Goal: Task Accomplishment & Management: Manage account settings

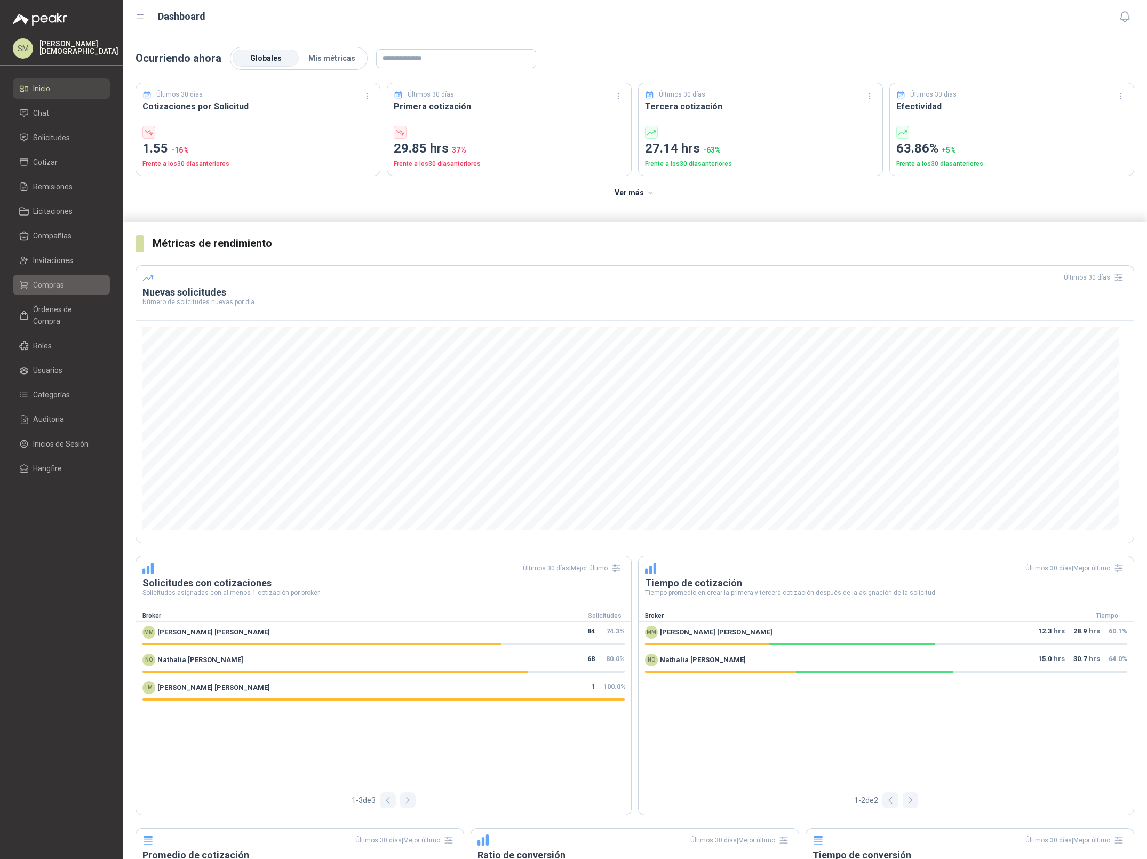
click at [42, 289] on span "Compras" at bounding box center [48, 285] width 31 height 12
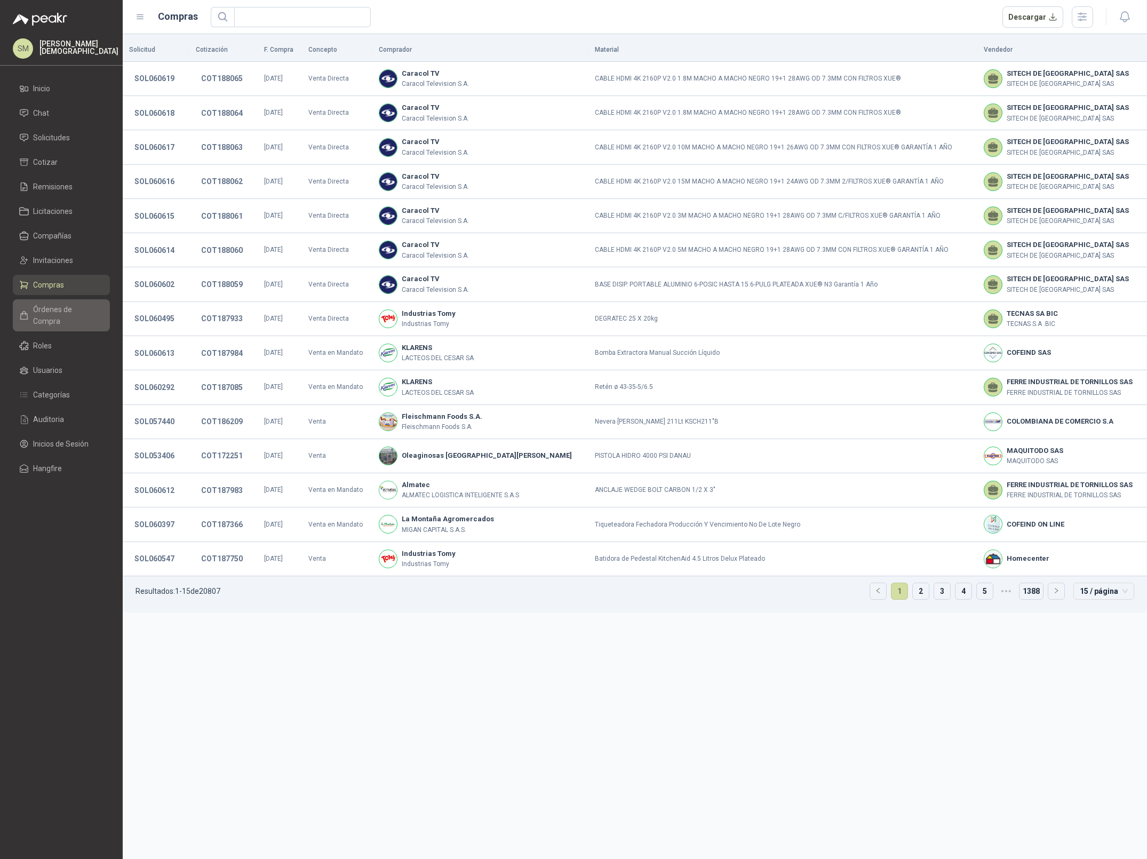
click at [45, 308] on span "Órdenes de Compra" at bounding box center [66, 315] width 67 height 23
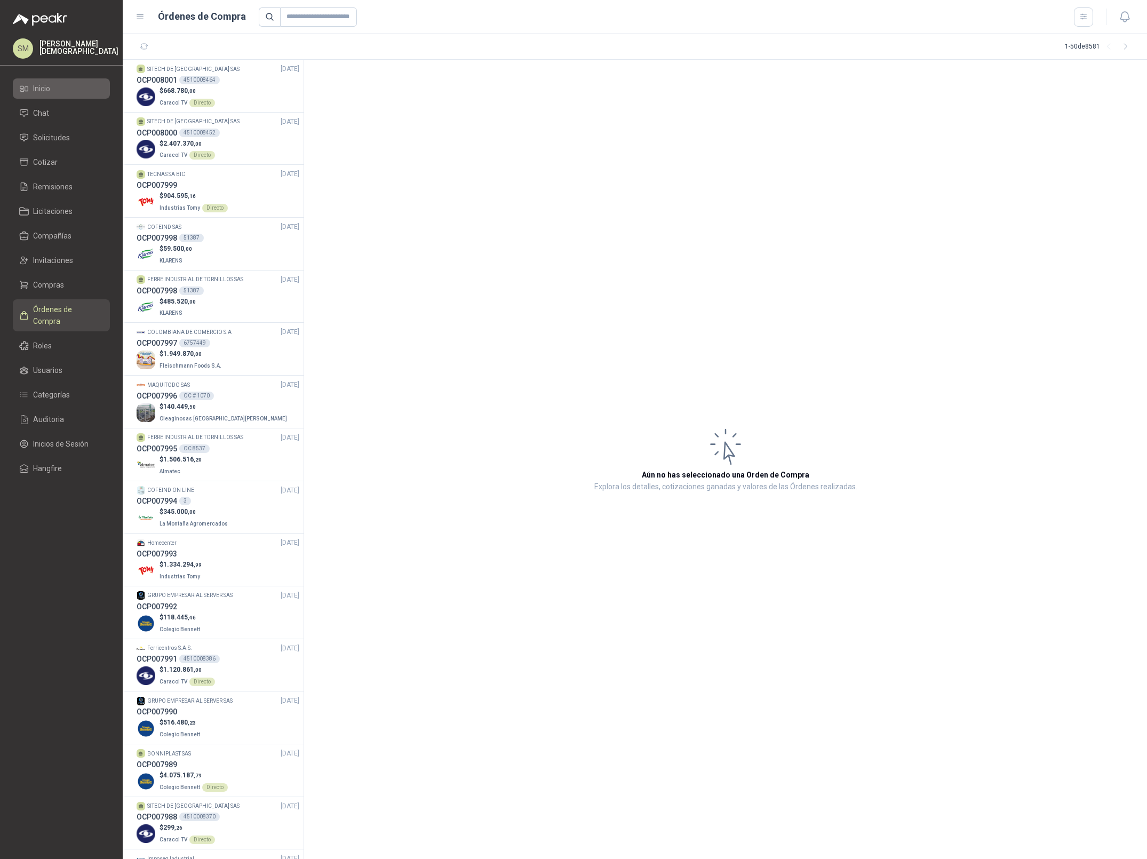
click at [70, 87] on li "Inicio" at bounding box center [61, 89] width 84 height 12
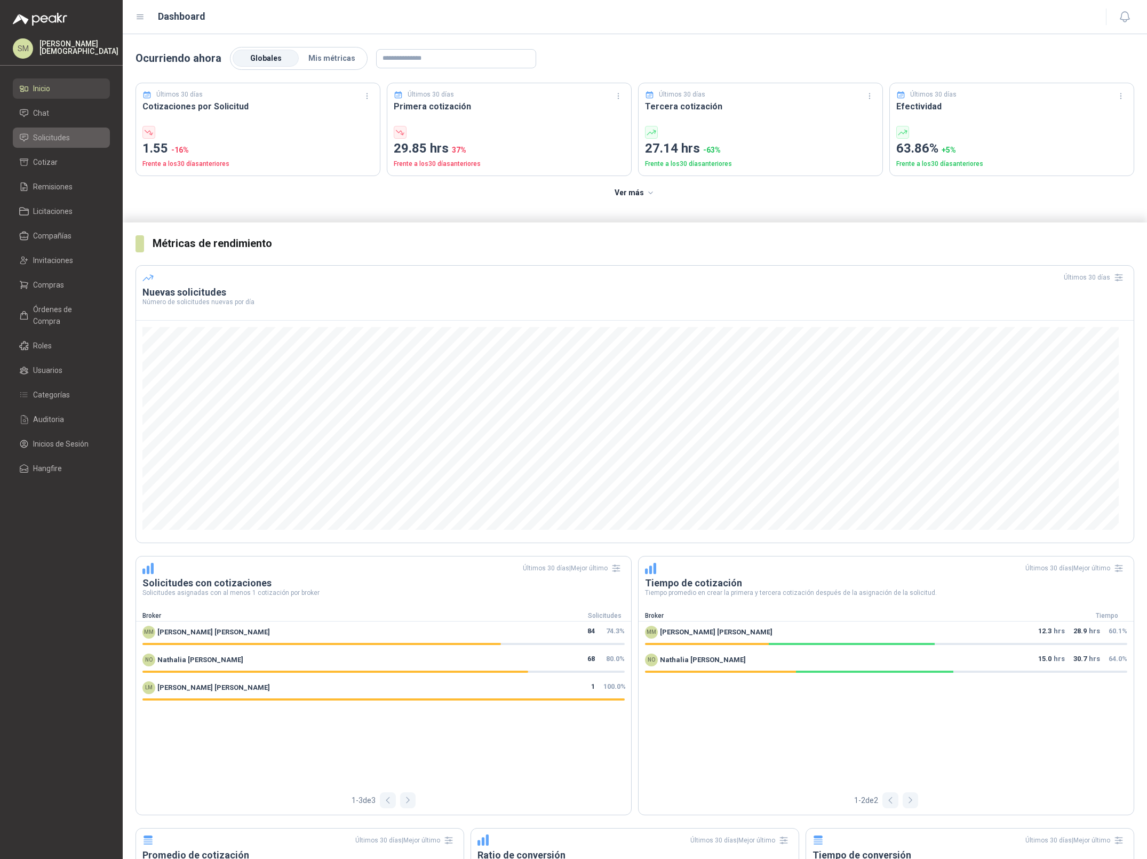
click at [73, 139] on li "Solicitudes" at bounding box center [61, 138] width 84 height 12
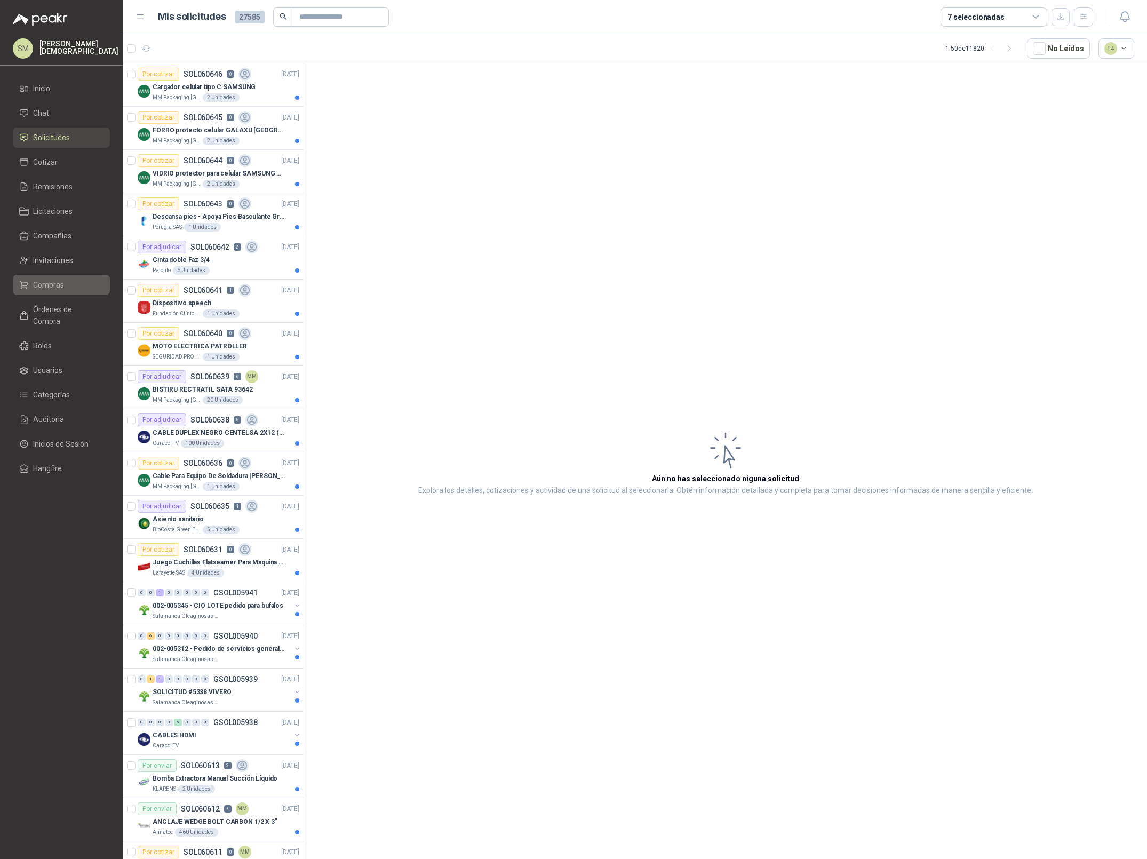
click at [48, 282] on span "Compras" at bounding box center [48, 285] width 31 height 12
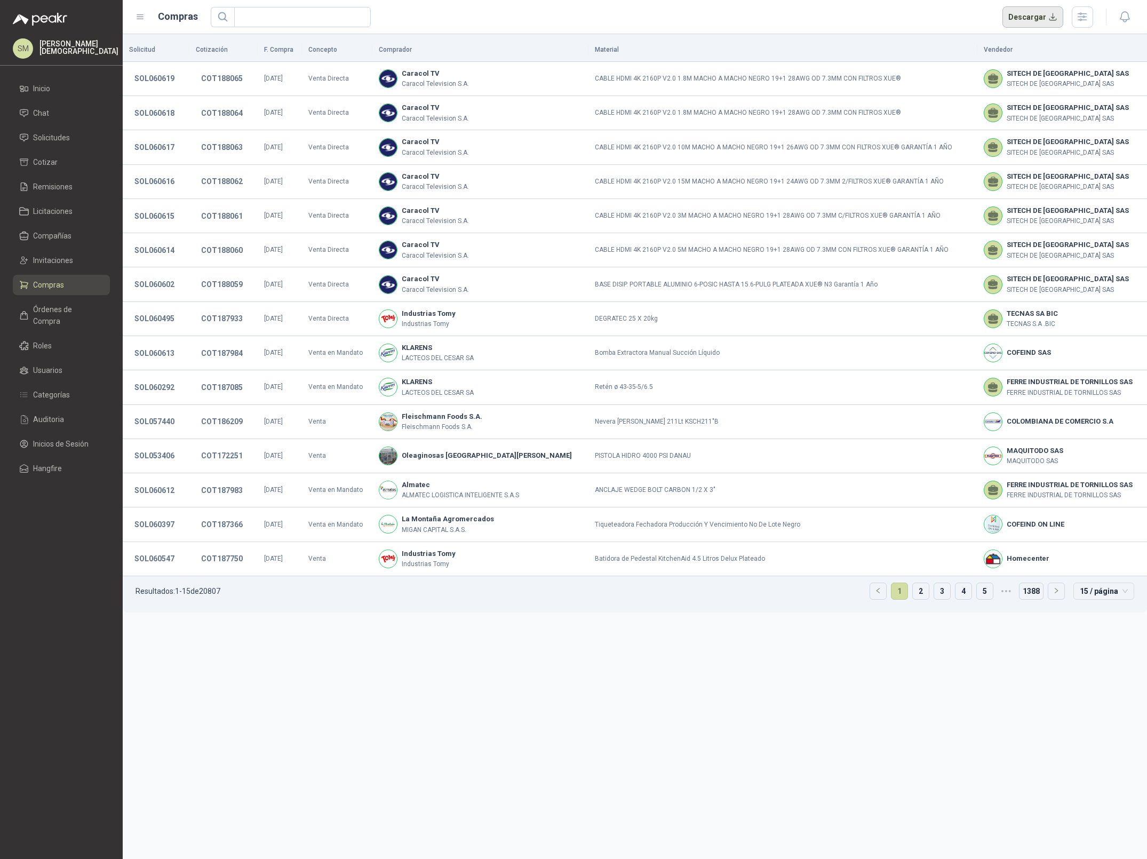
click at [1021, 17] on button "Descargar" at bounding box center [1032, 16] width 61 height 21
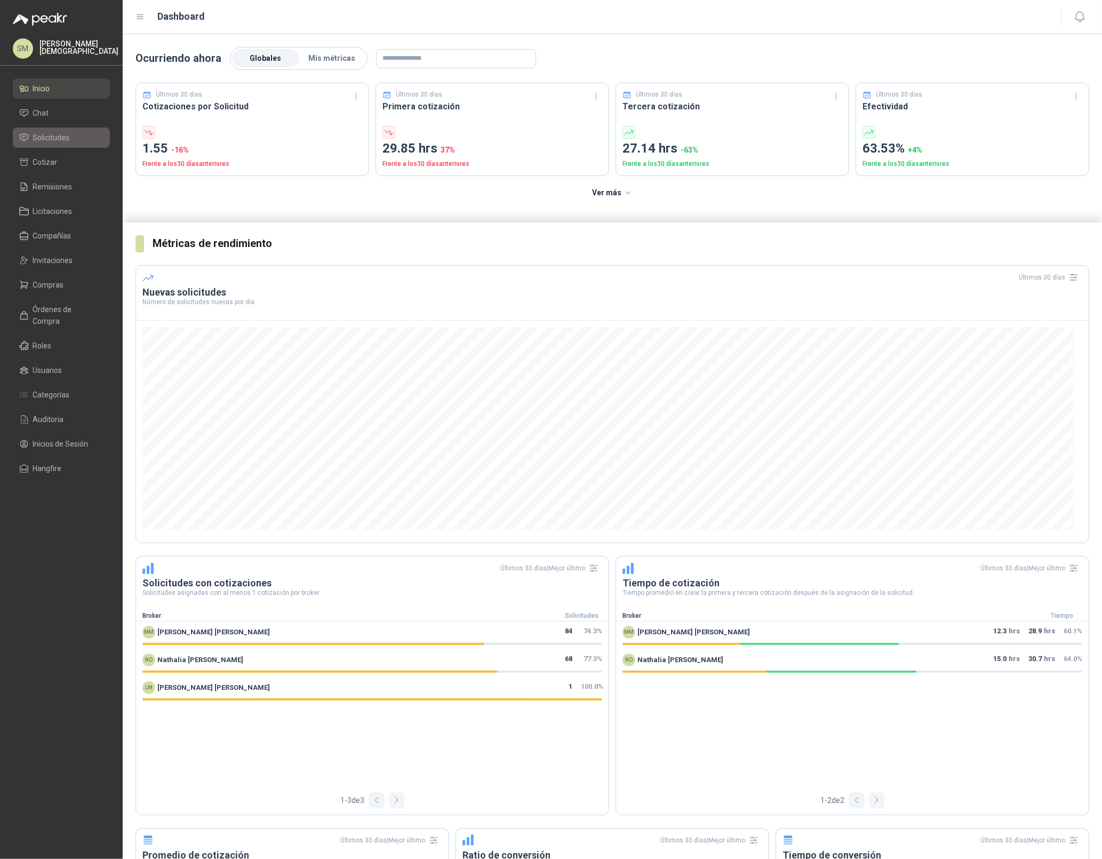
click at [66, 139] on span "Solicitudes" at bounding box center [51, 138] width 37 height 12
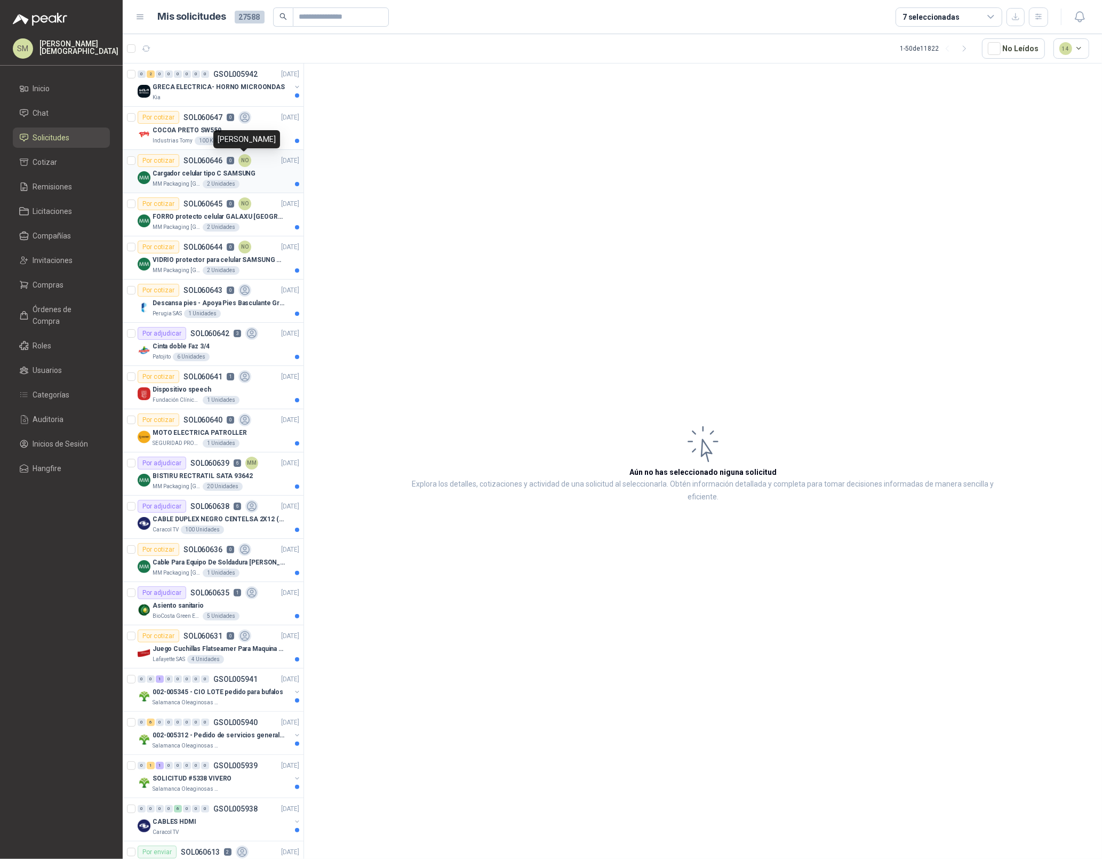
click at [242, 157] on div "NO" at bounding box center [244, 160] width 13 height 13
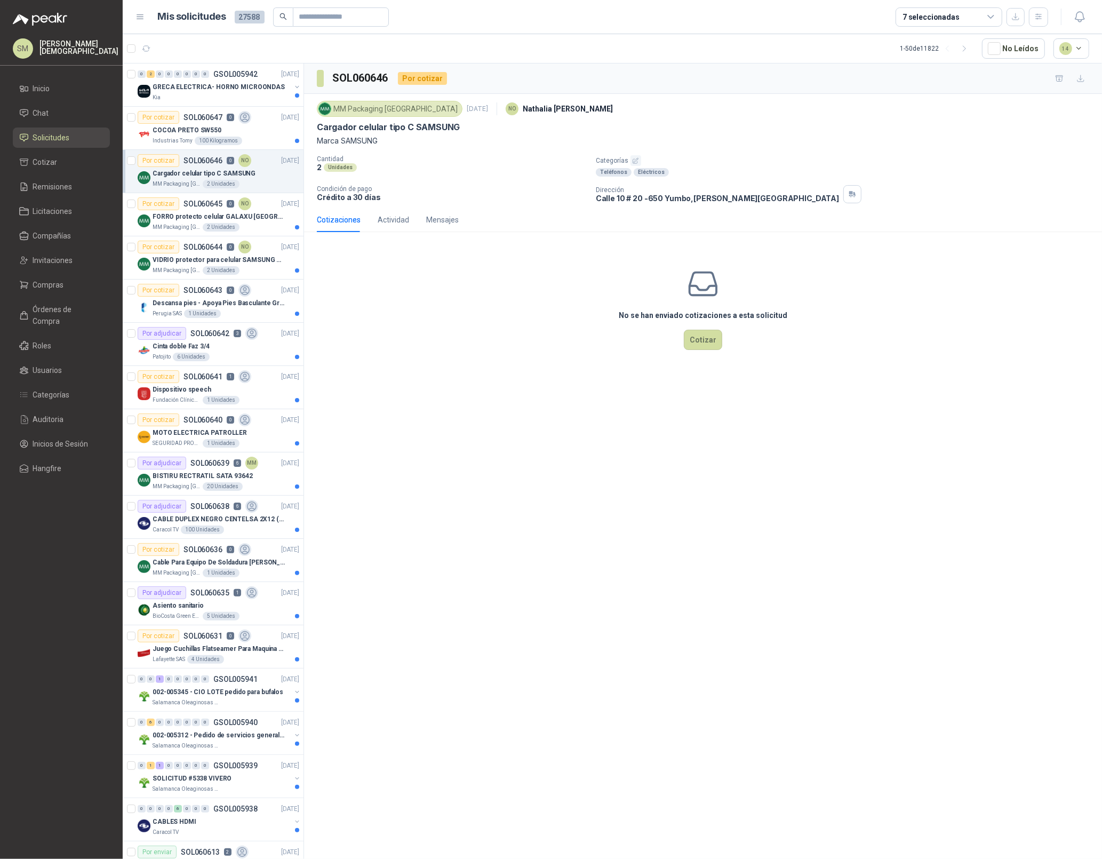
click at [54, 49] on p "Simón Mosquera" at bounding box center [78, 47] width 79 height 15
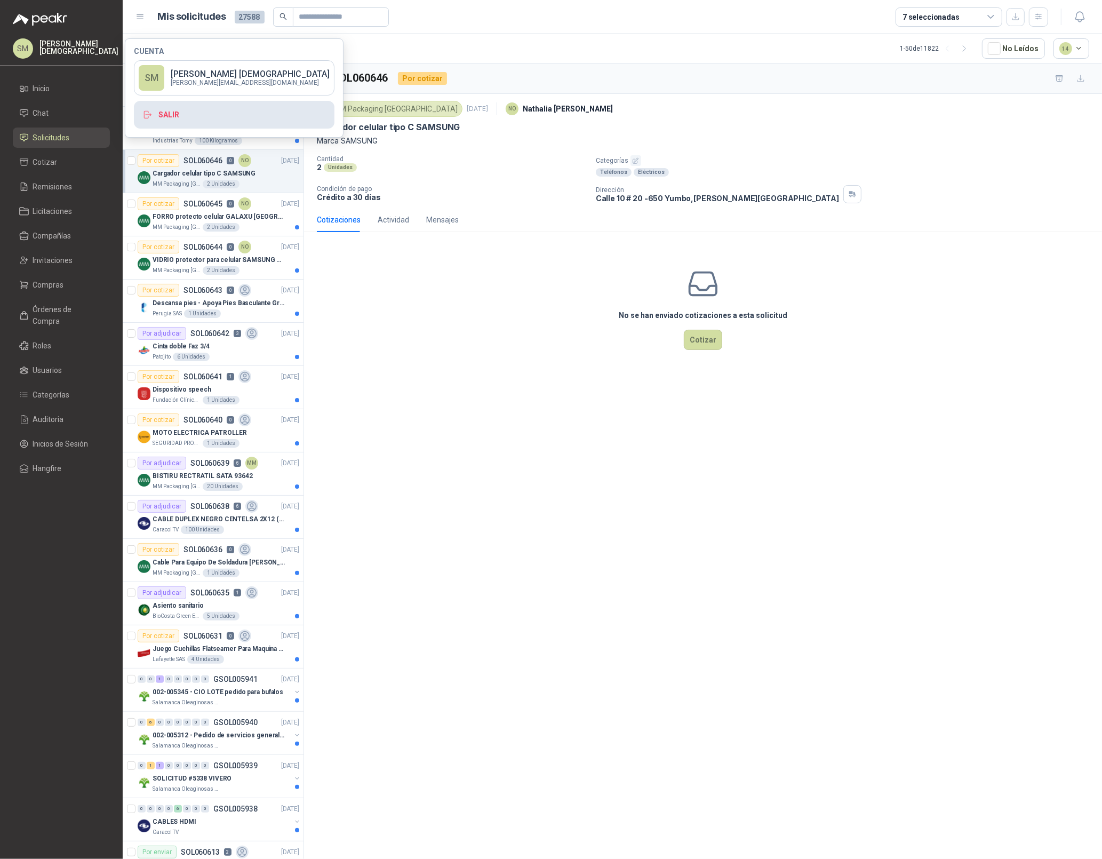
click at [173, 110] on button "Salir" at bounding box center [234, 115] width 201 height 28
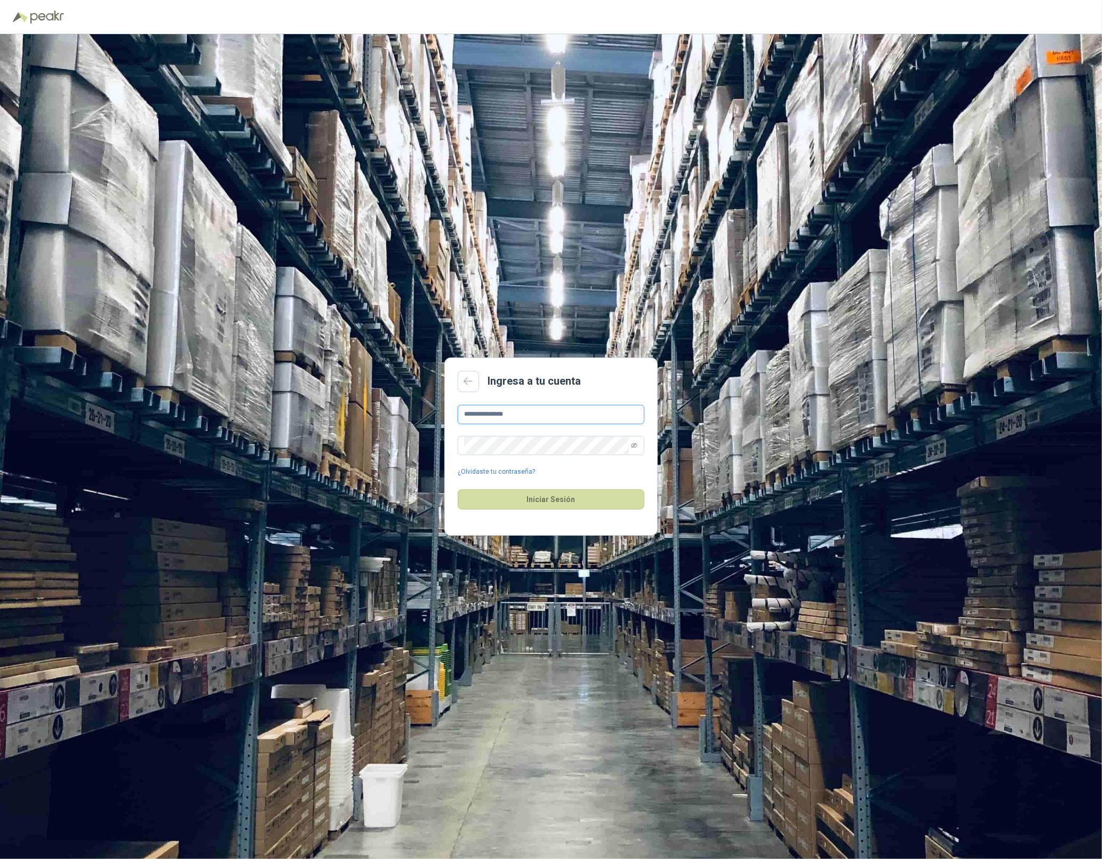
click at [536, 415] on input "**********" at bounding box center [551, 414] width 187 height 19
type input "**********"
click at [572, 500] on button "Iniciar Sesión" at bounding box center [551, 499] width 187 height 20
